Goal: Task Accomplishment & Management: Manage account settings

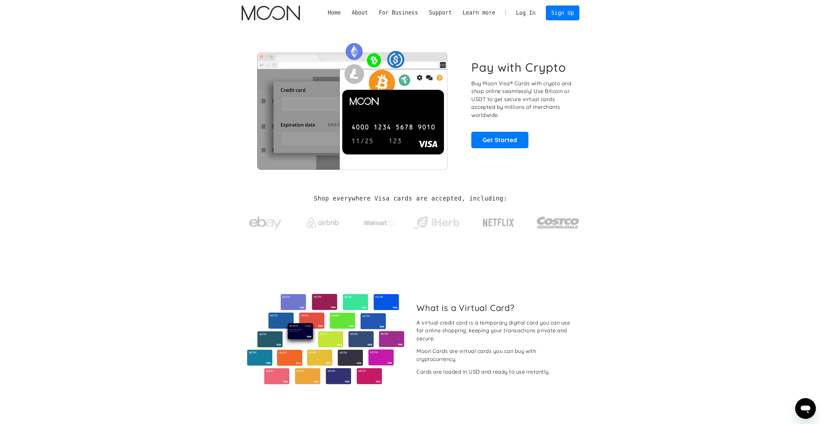
click at [524, 18] on link "Log In" at bounding box center [526, 13] width 30 height 14
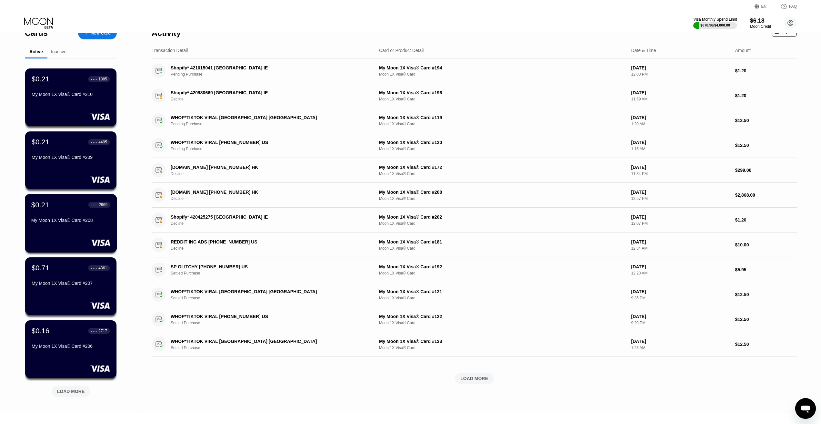
scroll to position [65, 0]
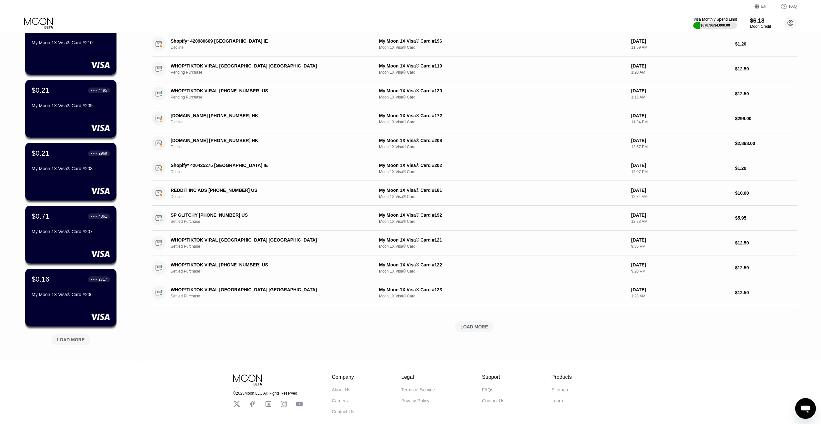
click at [72, 333] on div "LOAD MORE" at bounding box center [71, 338] width 48 height 14
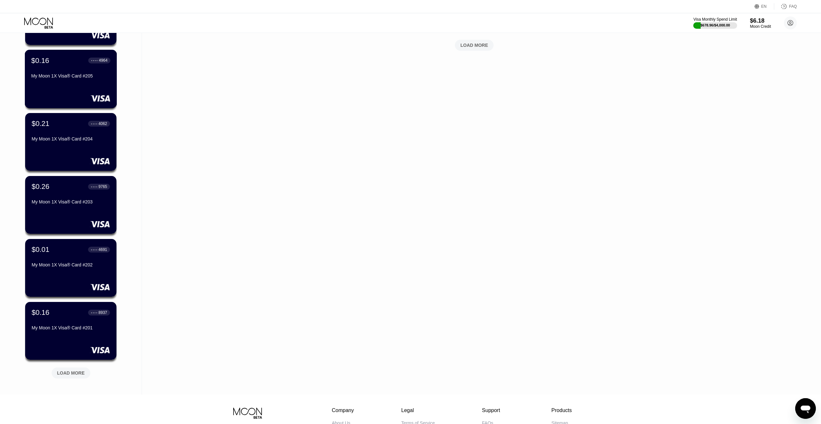
scroll to position [387, 0]
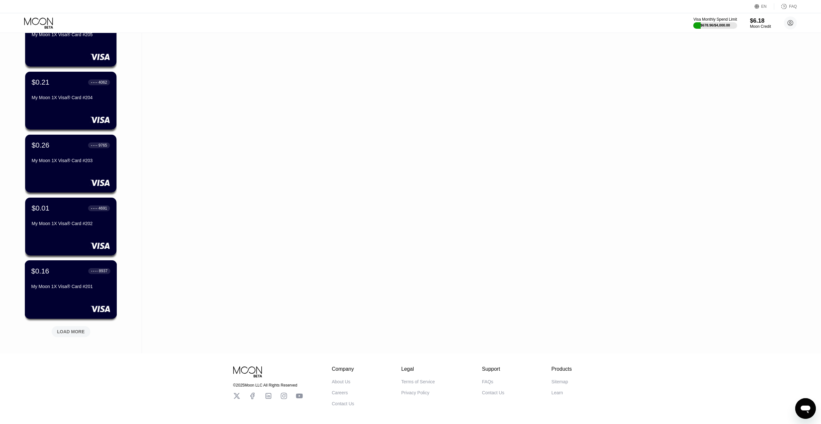
click at [77, 234] on div "$0.01 ● ● ● ● 4691 My Moon 1X Visa® Card #202" at bounding box center [70, 227] width 91 height 58
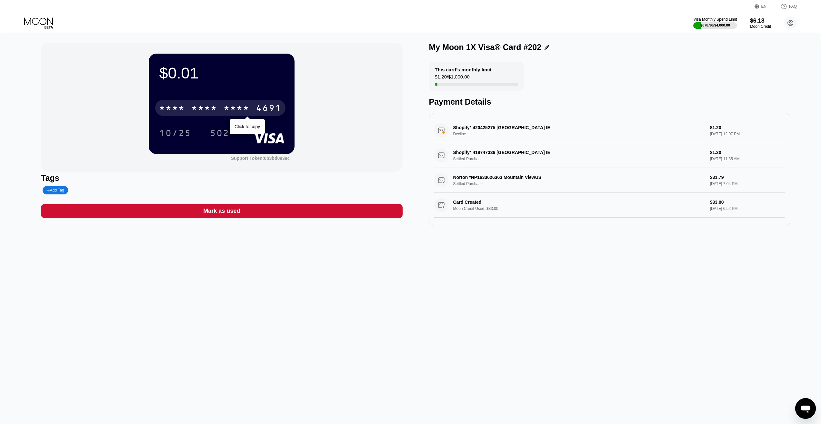
click at [203, 116] on div "* * * * * * * * * * * * 4691" at bounding box center [220, 108] width 130 height 16
